Goal: Use online tool/utility: Utilize a website feature to perform a specific function

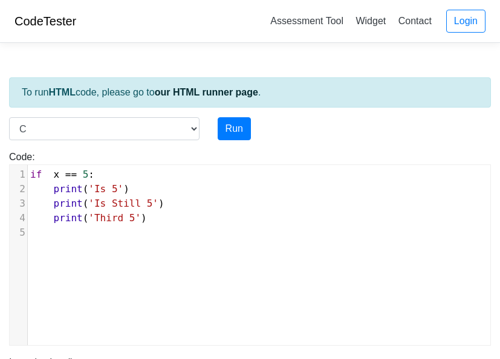
select select "c"
click at [233, 129] on button "Run" at bounding box center [234, 128] width 33 height 23
type input "[URL][DOMAIN_NAME]"
type textarea "Submission status: Runtime Error (NZEC) Stderr: Traceback (most recent call las…"
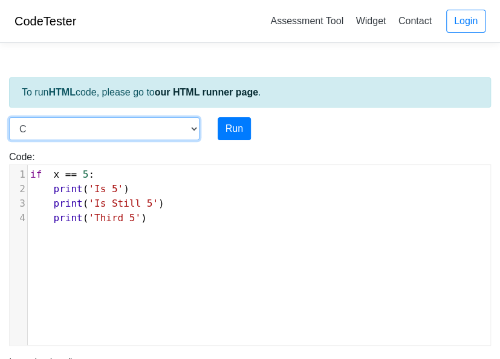
click at [190, 133] on select "C C++ Go Java Javascript Python Ruby" at bounding box center [104, 128] width 190 height 23
select select "python"
click at [9, 117] on select "C C++ Go Java Javascript Python Ruby" at bounding box center [104, 128] width 190 height 23
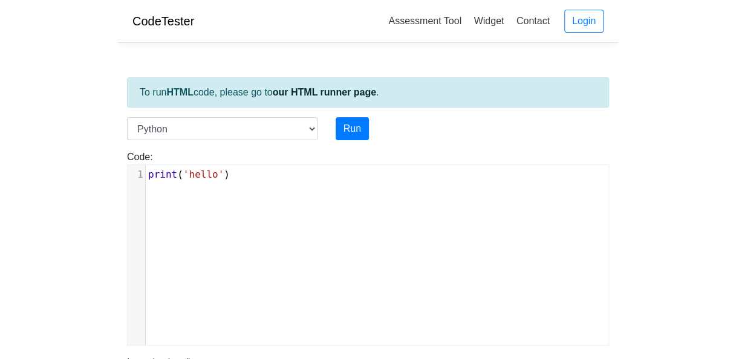
scroll to position [5, 0]
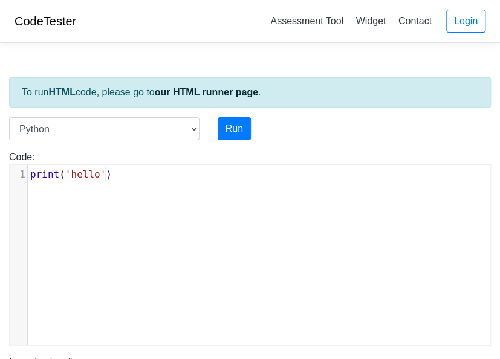
click at [132, 180] on pre "print ( 'hello' )" at bounding box center [263, 174] width 471 height 15
type textarea "print('hello')"
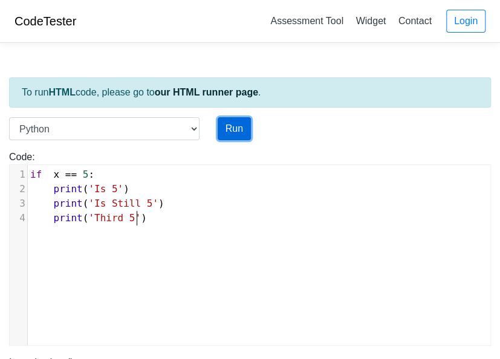
click at [239, 132] on button "Run" at bounding box center [234, 128] width 33 height 23
type input "[URL][DOMAIN_NAME]"
type textarea "Submission status: Runtime Error (NZEC) Stderr: Traceback (most recent call las…"
click at [243, 135] on button "Run" at bounding box center [234, 128] width 33 height 23
type input "[URL][DOMAIN_NAME]"
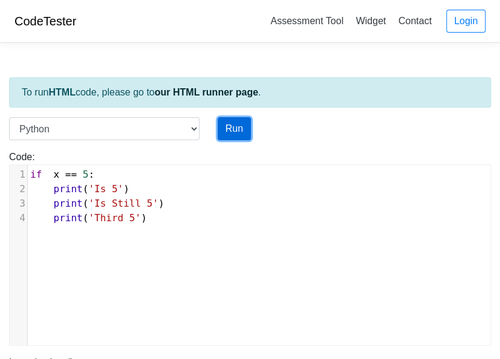
type textarea "Submission status: Runtime Error (NZEC) Stderr: Traceback (most recent call las…"
click at [243, 135] on button "Run" at bounding box center [234, 128] width 33 height 23
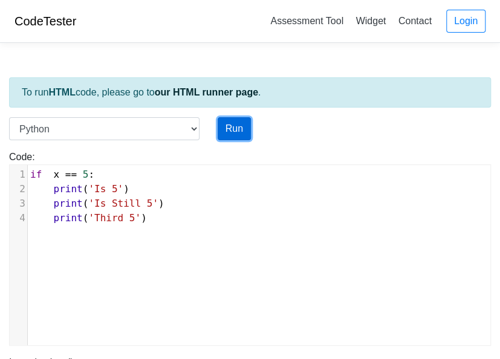
click at [243, 135] on button "Run" at bounding box center [234, 128] width 33 height 23
type input "[URL][DOMAIN_NAME]"
type textarea "Submission status: Runtime Error (NZEC) Stderr: Traceback (most recent call las…"
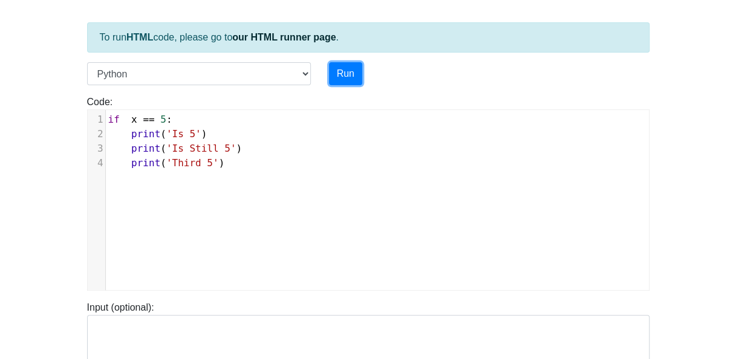
scroll to position [49, 0]
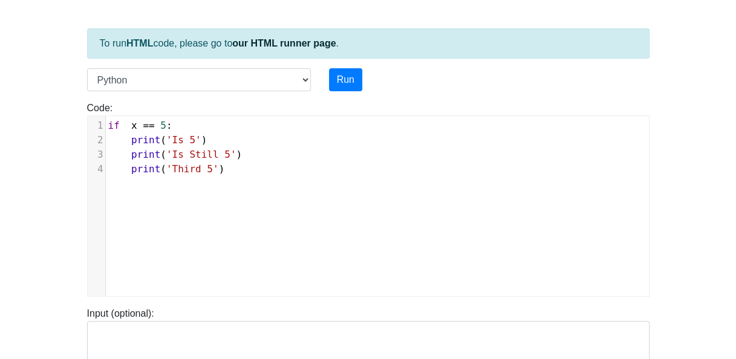
type input "[URL][DOMAIN_NAME]"
drag, startPoint x: 202, startPoint y: 114, endPoint x: 196, endPoint y: 123, distance: 10.9
click at [196, 123] on div "print('hello') x 1 if x == 5 : 2 print ( 'Is 5' ) 3 print ( 'Is Still 5' ) 4 pr…" at bounding box center [368, 205] width 562 height 181
type input "[URL][DOMAIN_NAME]"
click at [196, 123] on pre "if x == 5 :" at bounding box center [382, 125] width 552 height 15
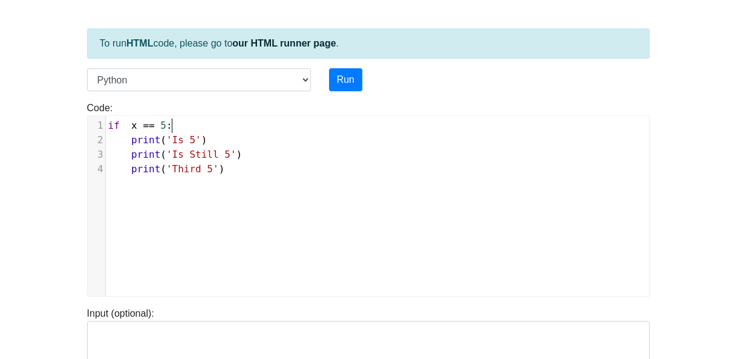
type textarea "if x == 5 : print('Is 5') print('Is Still 5') print('Third 5')"
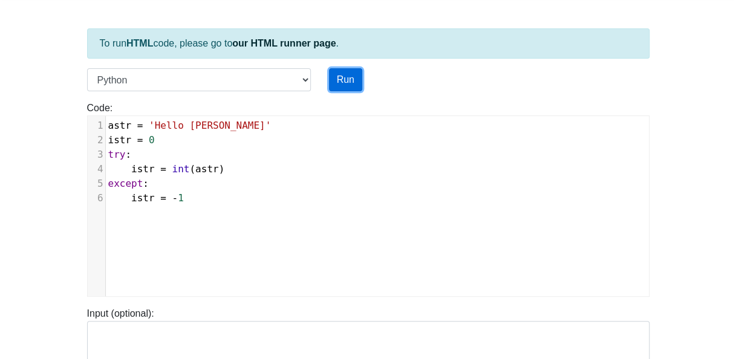
click at [334, 86] on button "Run" at bounding box center [345, 79] width 33 height 23
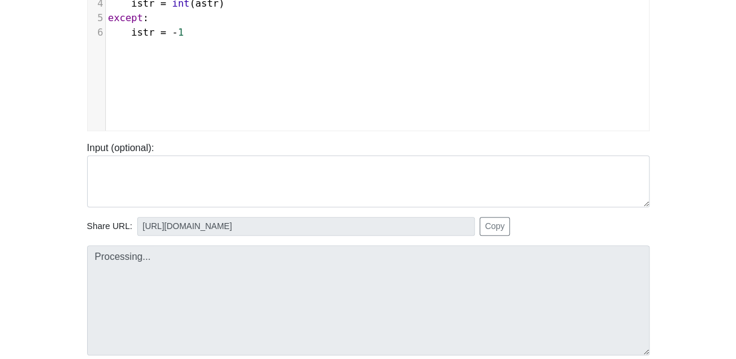
scroll to position [238, 0]
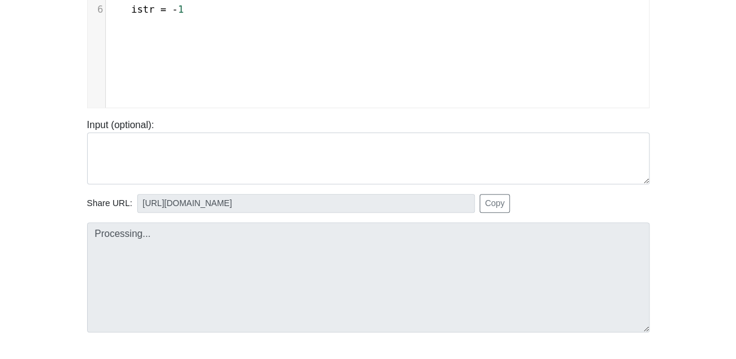
type input "[URL][DOMAIN_NAME]"
